Goal: Task Accomplishment & Management: Use online tool/utility

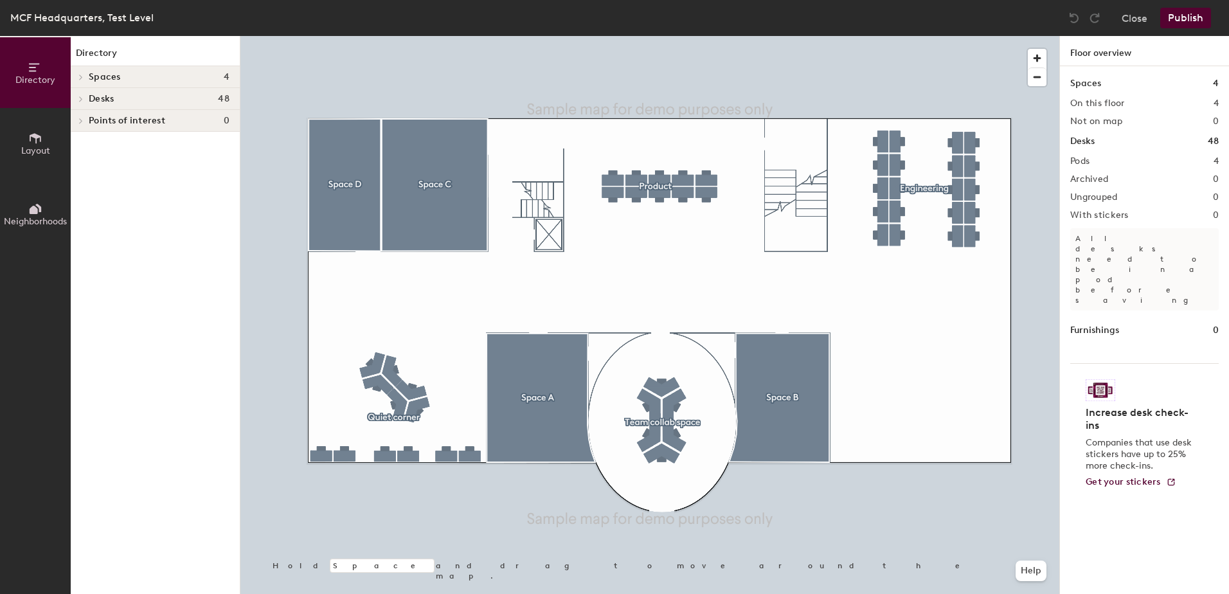
click at [60, 138] on button "Layout" at bounding box center [35, 143] width 71 height 71
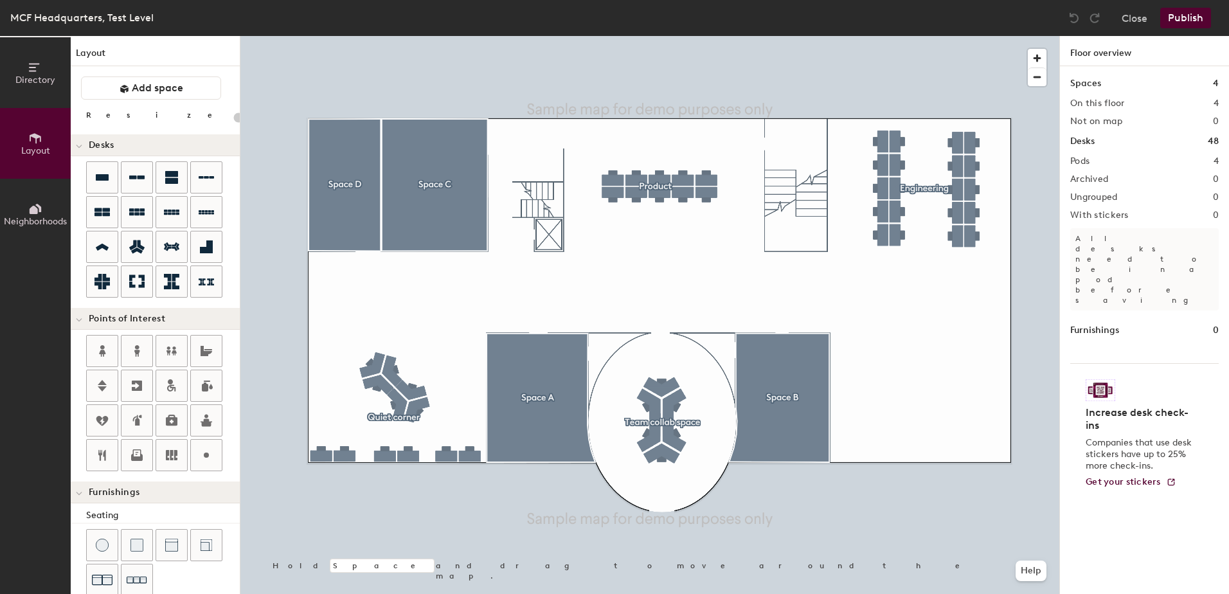
click at [650, 269] on div "Directory Layout Neighborhoods Layout Add space Resize Desks Points of Interest…" at bounding box center [614, 315] width 1229 height 558
click at [1167, 21] on div "Publish" at bounding box center [1189, 18] width 58 height 21
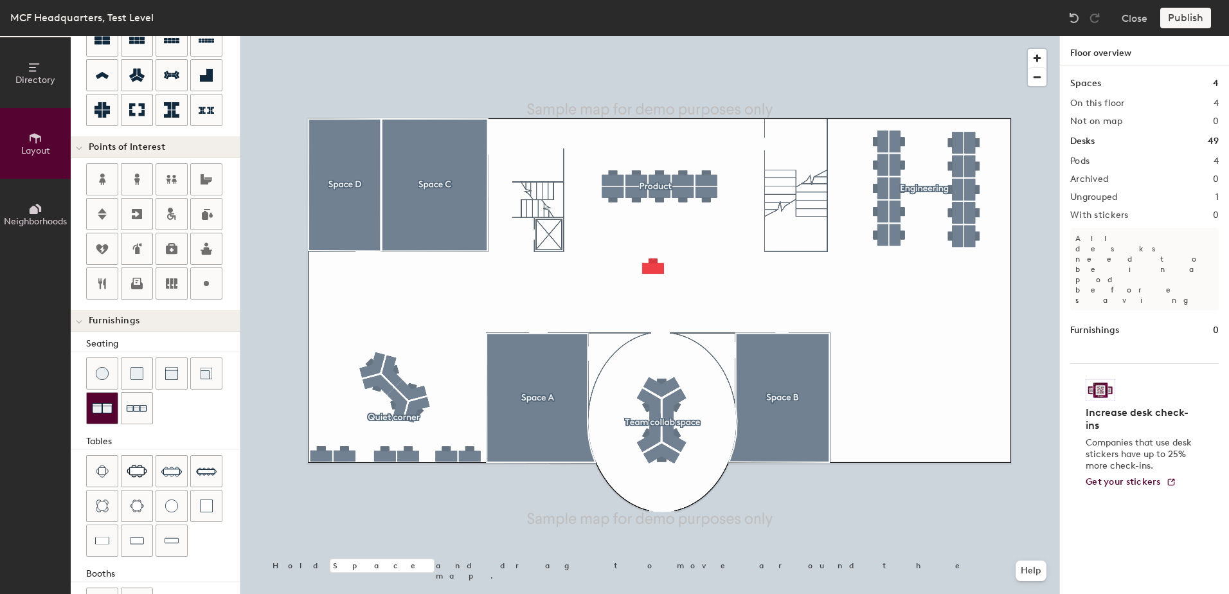
scroll to position [218, 0]
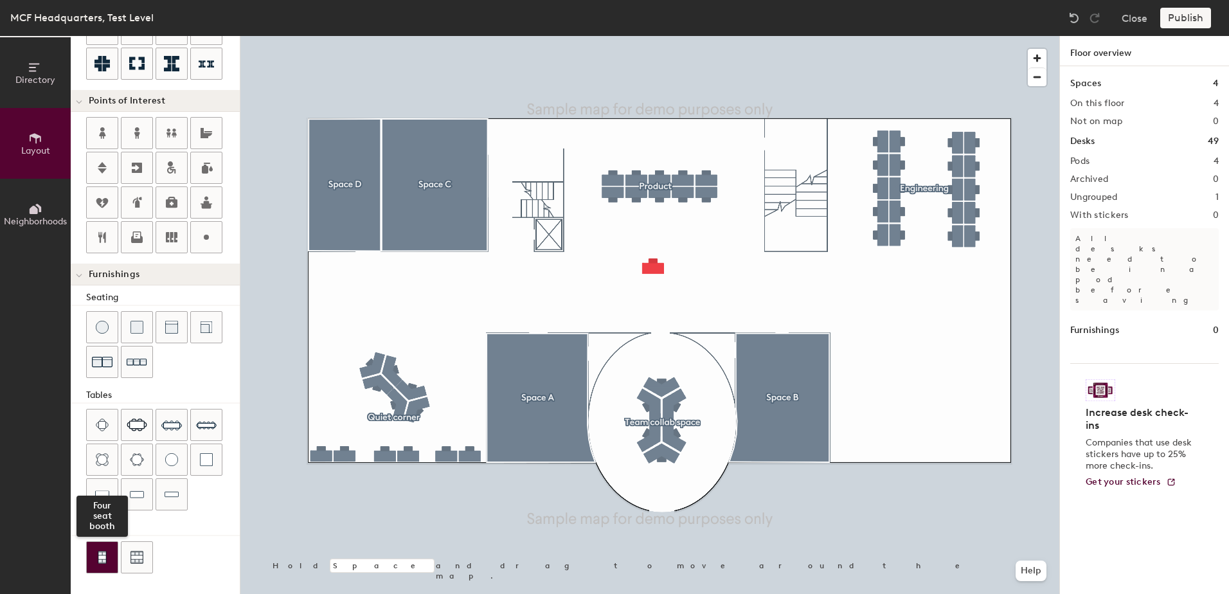
click at [101, 553] on img at bounding box center [102, 557] width 12 height 13
click at [643, 318] on span "Delete" at bounding box center [653, 312] width 45 height 22
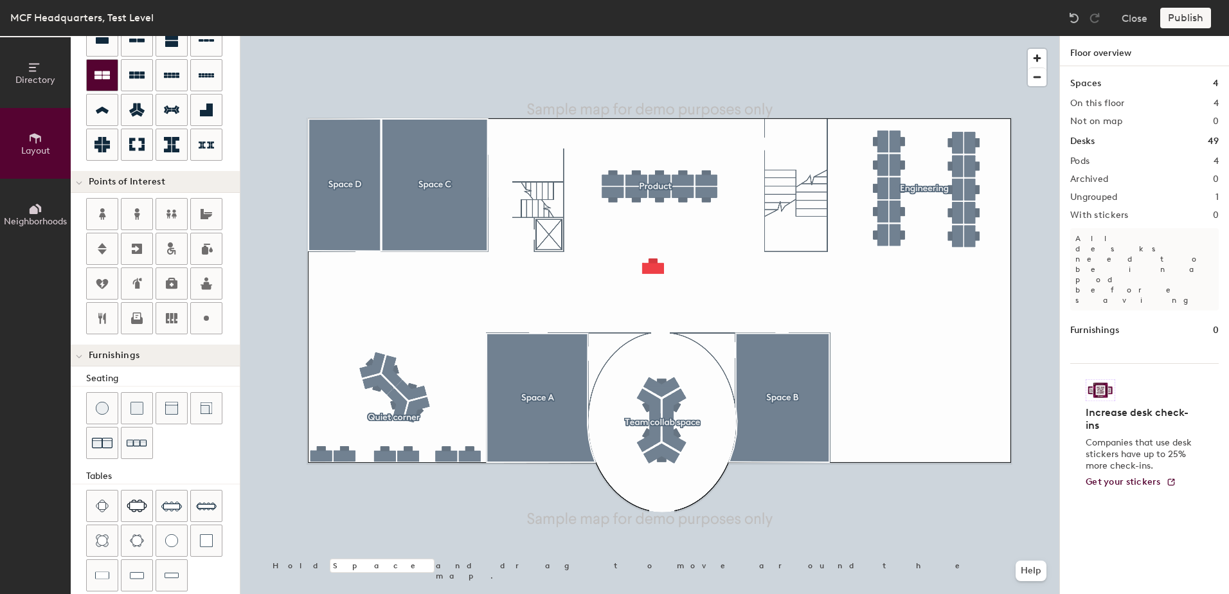
scroll to position [89, 0]
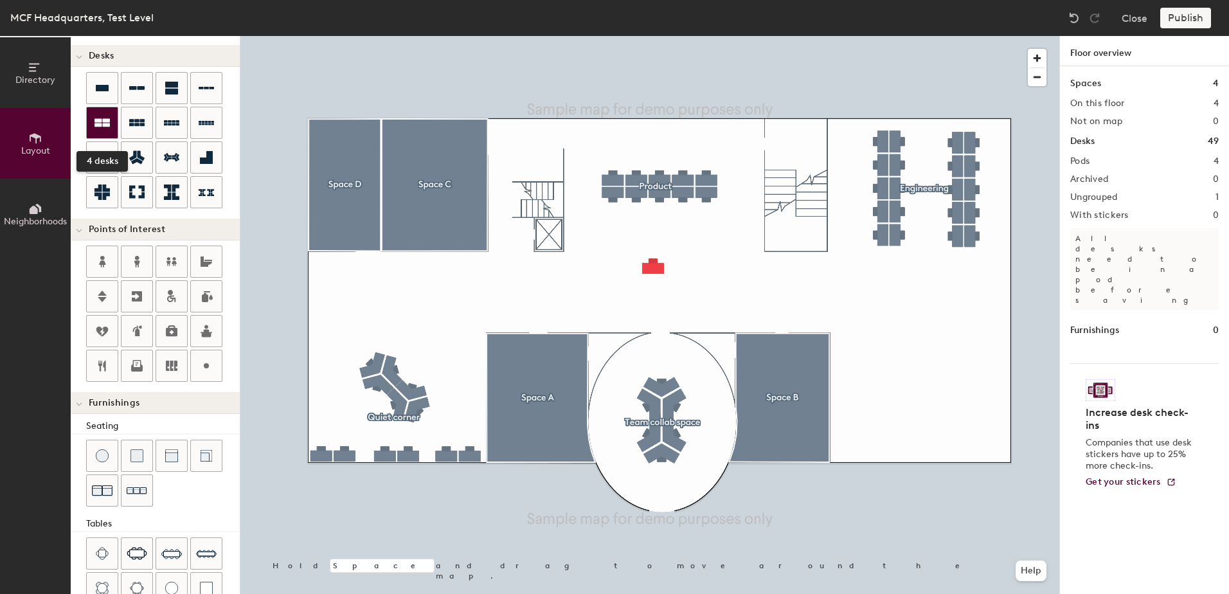
click at [103, 121] on icon at bounding box center [101, 123] width 15 height 8
type input "180"
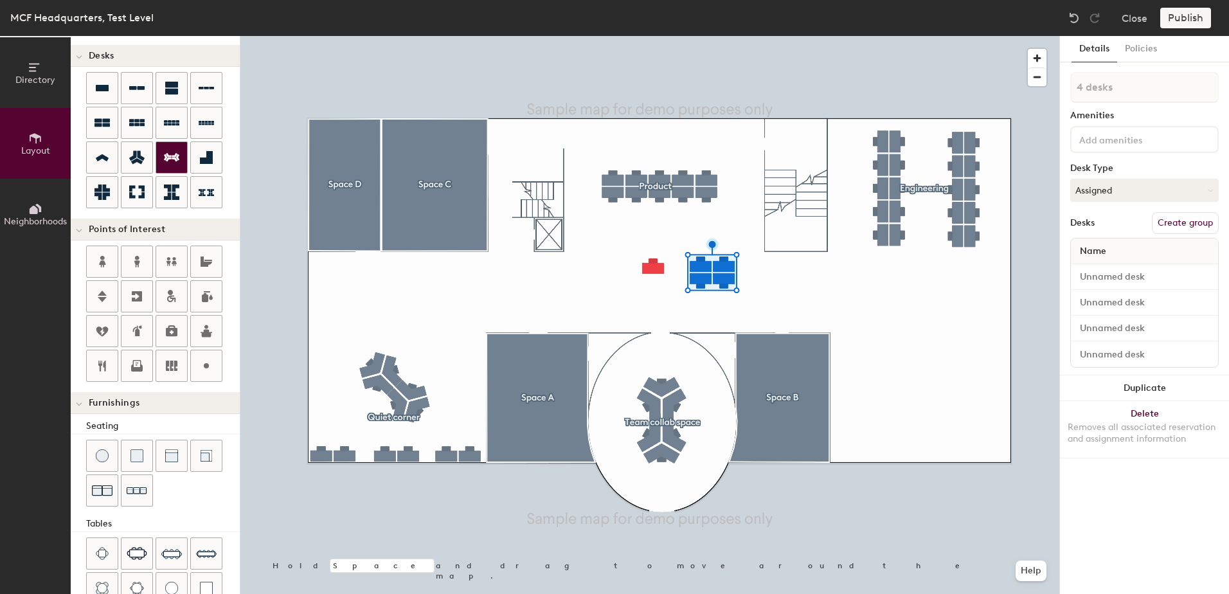
type input "1 desk"
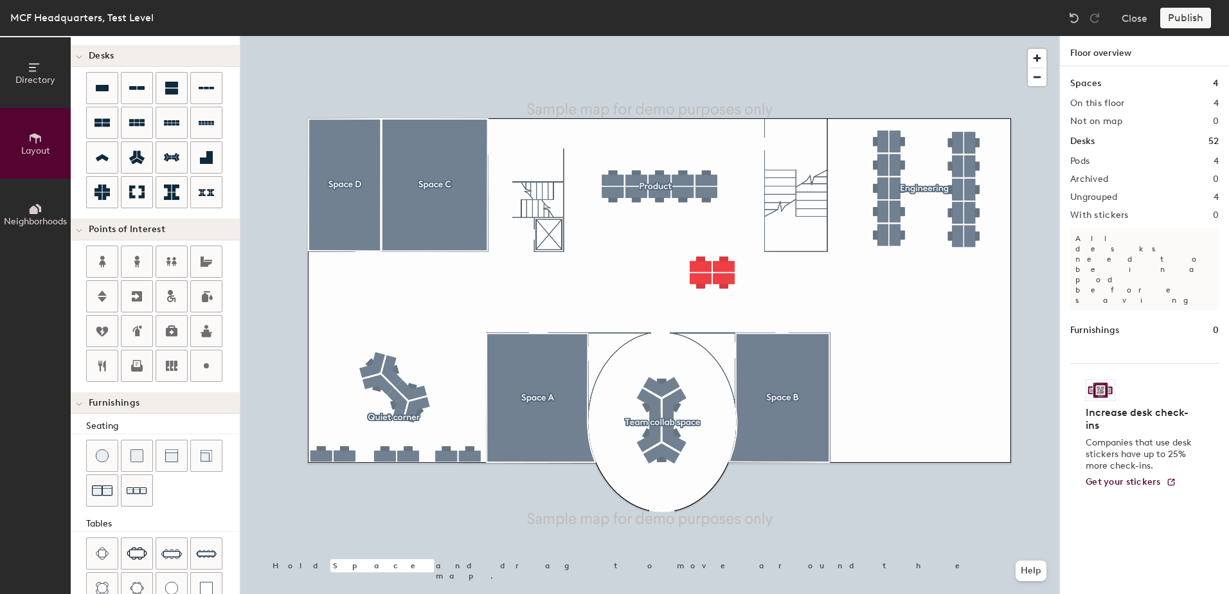
click at [1187, 12] on div "Publish" at bounding box center [1189, 18] width 58 height 21
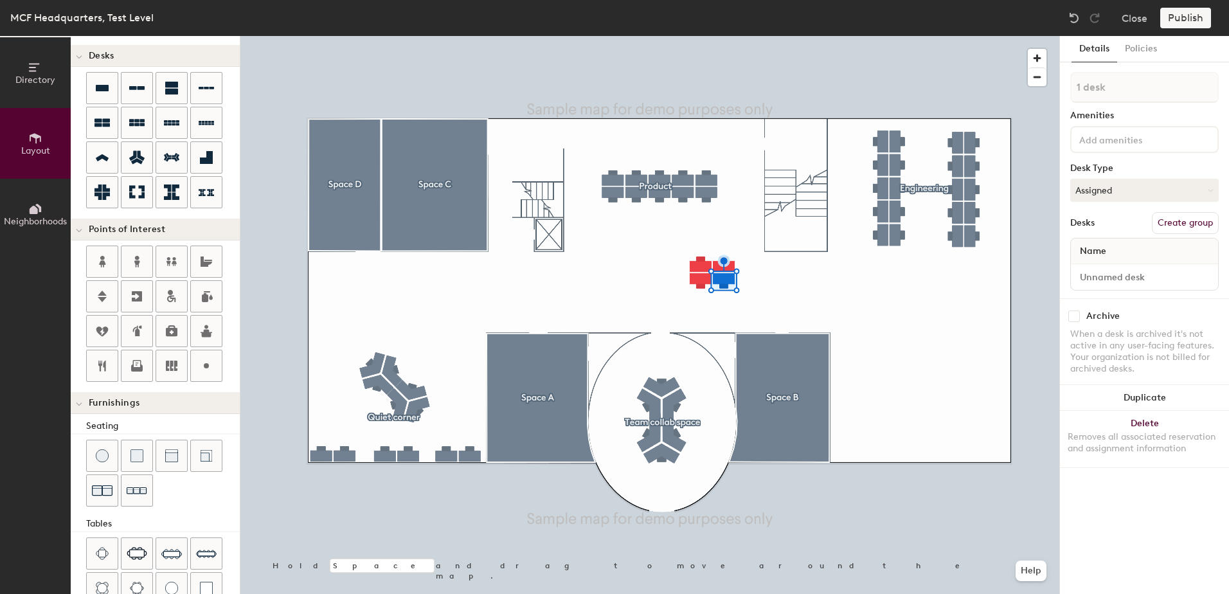
click at [879, 36] on div at bounding box center [649, 36] width 819 height 0
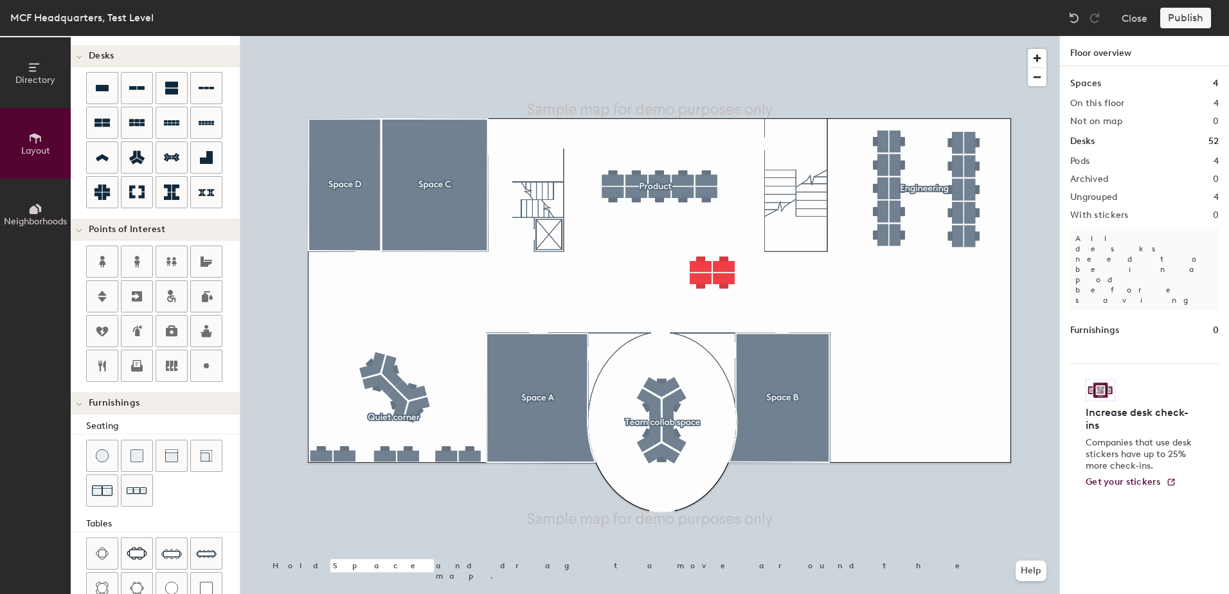
click at [1109, 57] on h1 "Floor overview" at bounding box center [1144, 51] width 169 height 30
click at [1088, 140] on h1 "Desks" at bounding box center [1082, 141] width 24 height 14
click at [1134, 22] on button "Close" at bounding box center [1134, 18] width 26 height 21
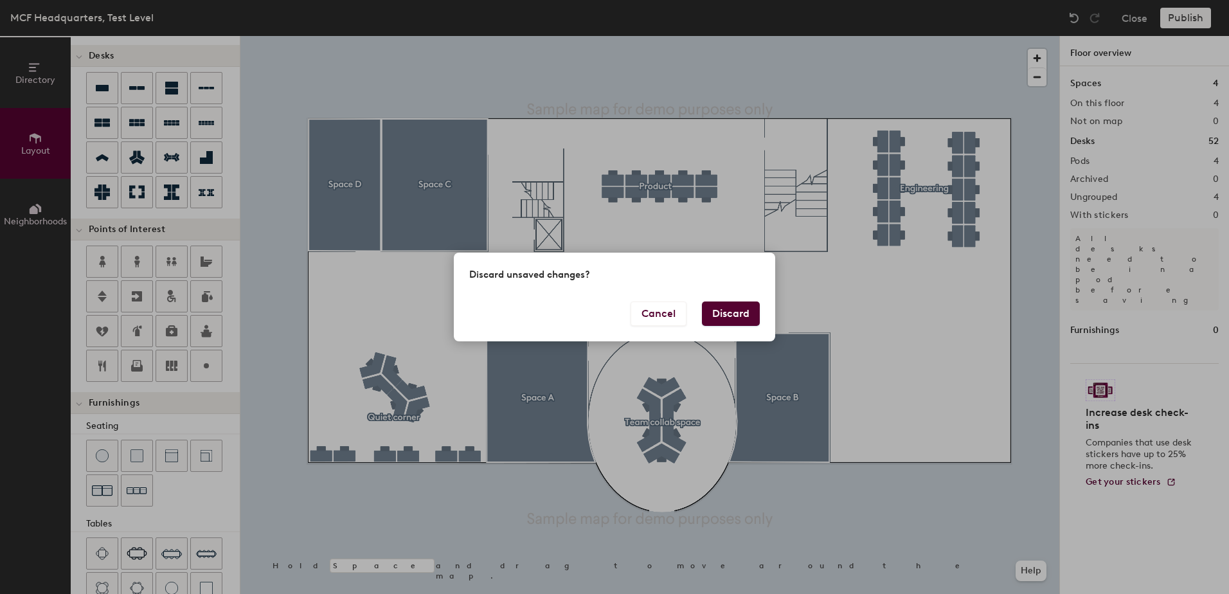
click at [729, 317] on button "Discard" at bounding box center [731, 313] width 58 height 24
type input "20"
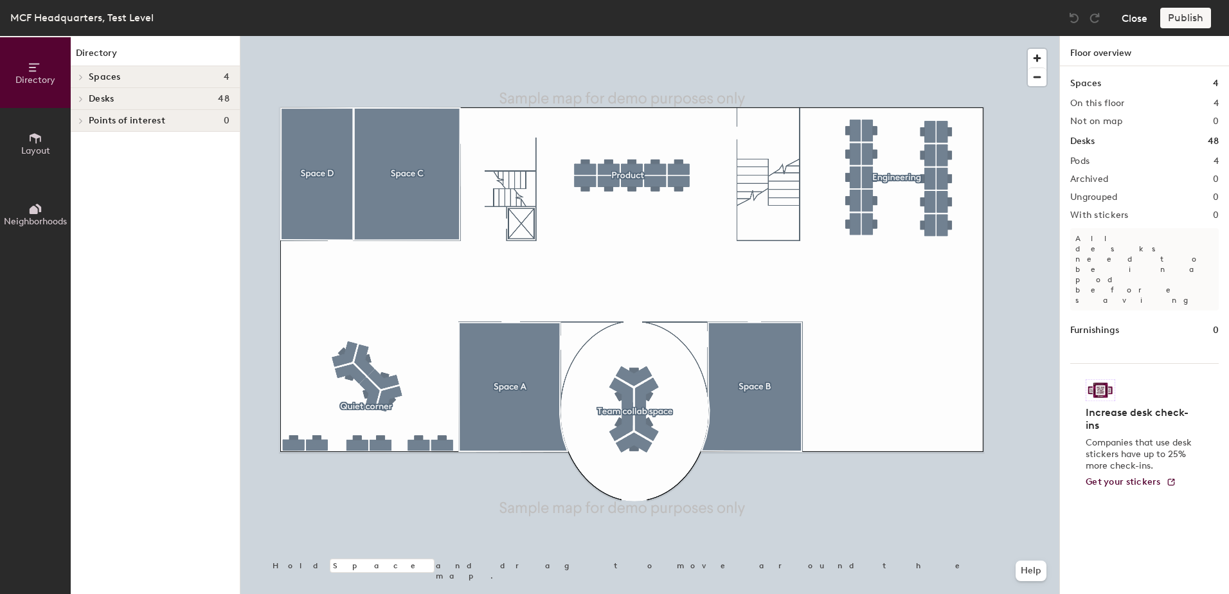
click at [1141, 16] on button "Close" at bounding box center [1134, 18] width 26 height 21
